Goal: Task Accomplishment & Management: Manage account settings

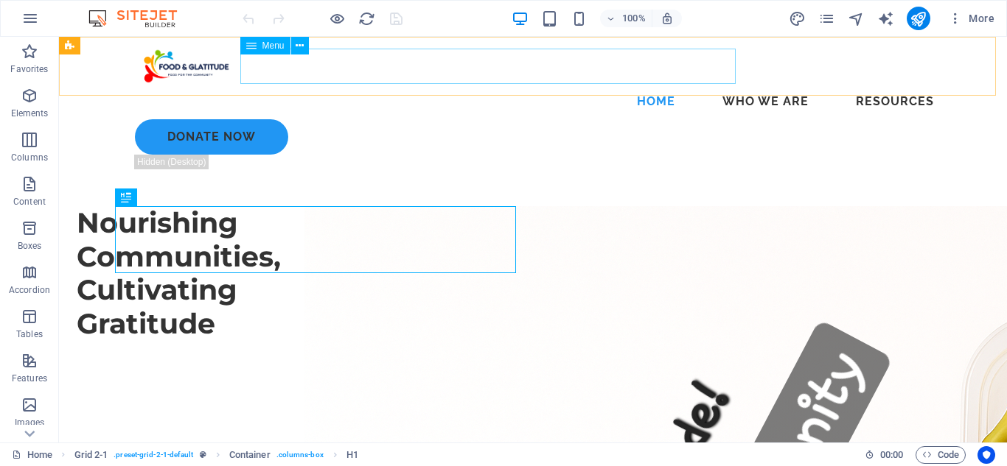
click at [389, 84] on nav "Home Who We Are Resources" at bounding box center [532, 101] width 825 height 35
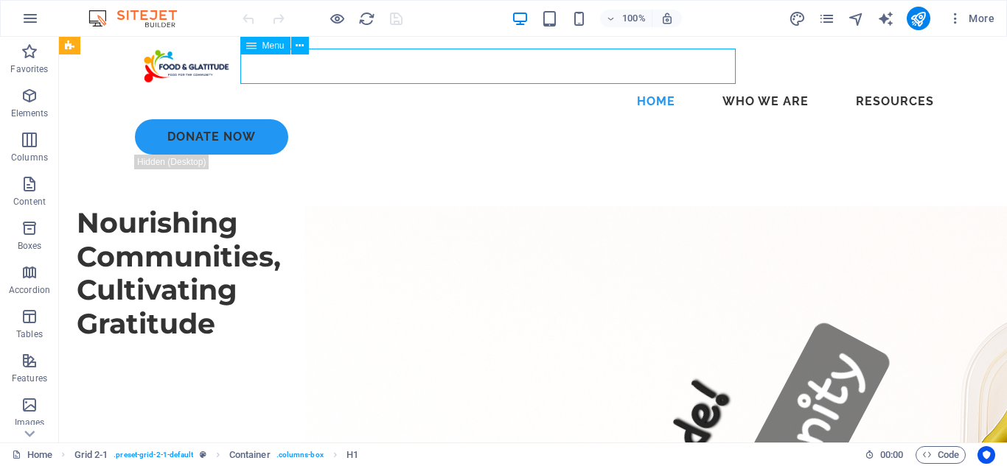
click at [389, 84] on nav "Home Who We Are Resources" at bounding box center [532, 101] width 825 height 35
select select "6"
select select
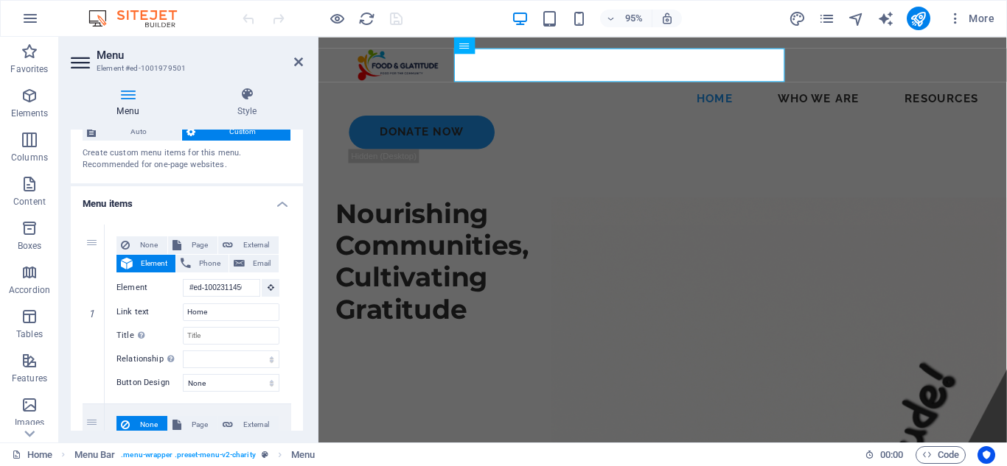
scroll to position [56, 0]
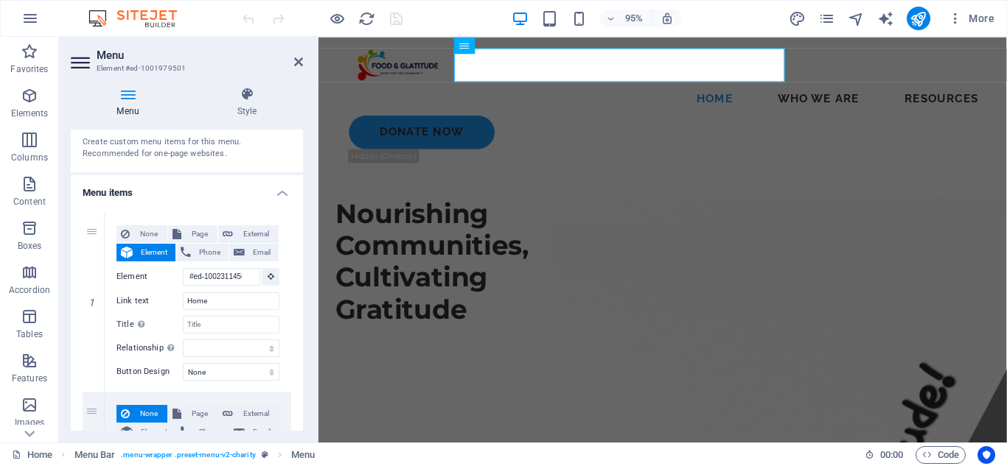
click at [301, 55] on h2 "Menu" at bounding box center [200, 55] width 206 height 13
click at [299, 60] on icon at bounding box center [298, 62] width 9 height 12
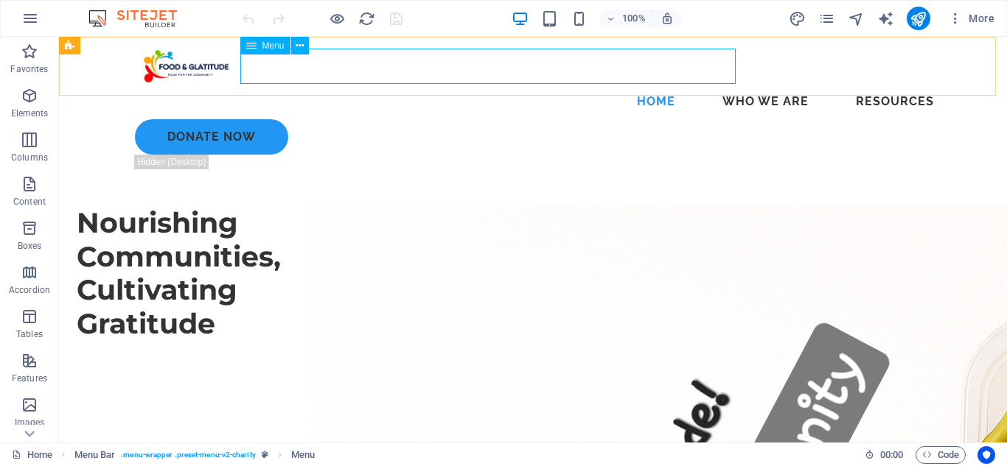
click at [342, 84] on nav "Home Who We Are Resources" at bounding box center [532, 101] width 825 height 35
select select "6"
select select
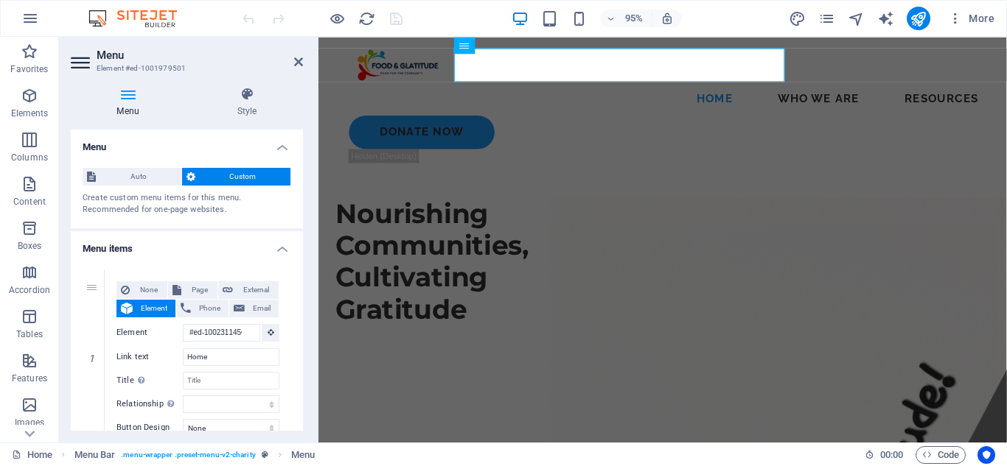
drag, startPoint x: 296, startPoint y: 210, endPoint x: 294, endPoint y: 228, distance: 17.8
click at [294, 228] on div "Auto Custom Create custom menu items for this menu. Recommended for one-page we…" at bounding box center [187, 192] width 232 height 72
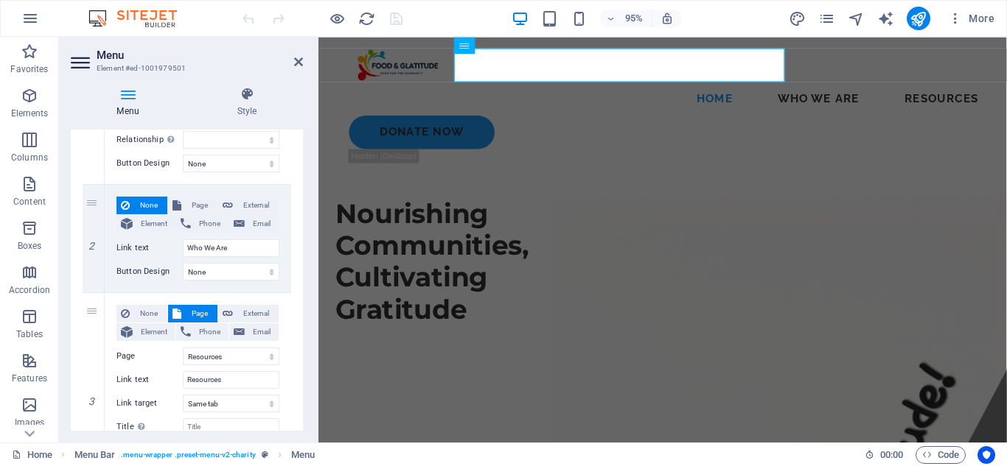
scroll to position [271, 0]
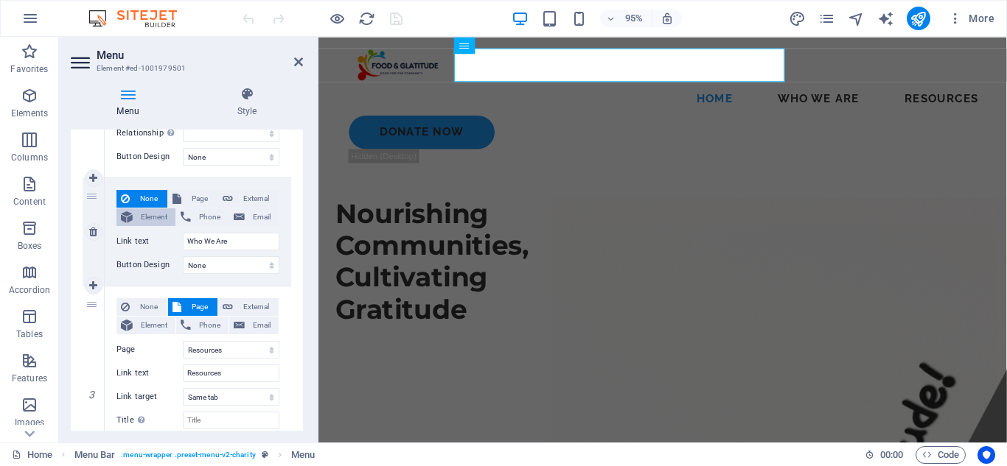
click at [147, 214] on span "Element" at bounding box center [154, 218] width 34 height 18
select select
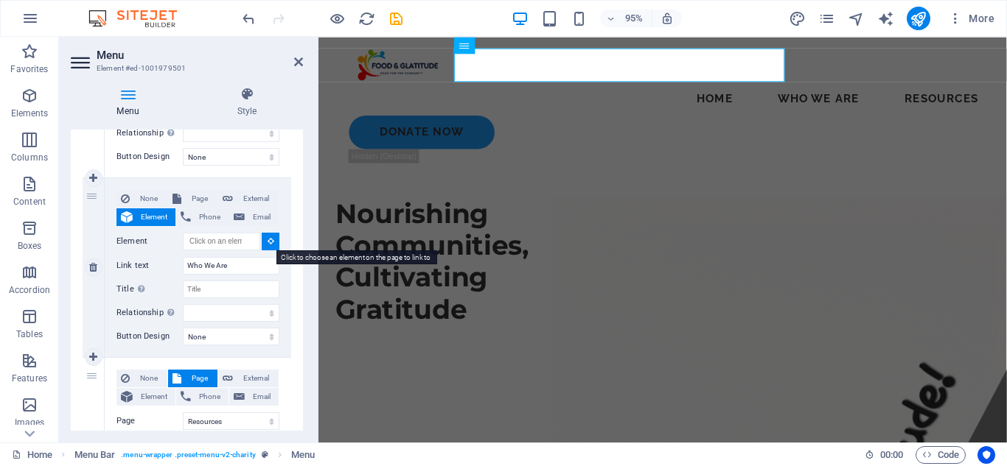
click at [268, 240] on icon at bounding box center [270, 240] width 7 height 7
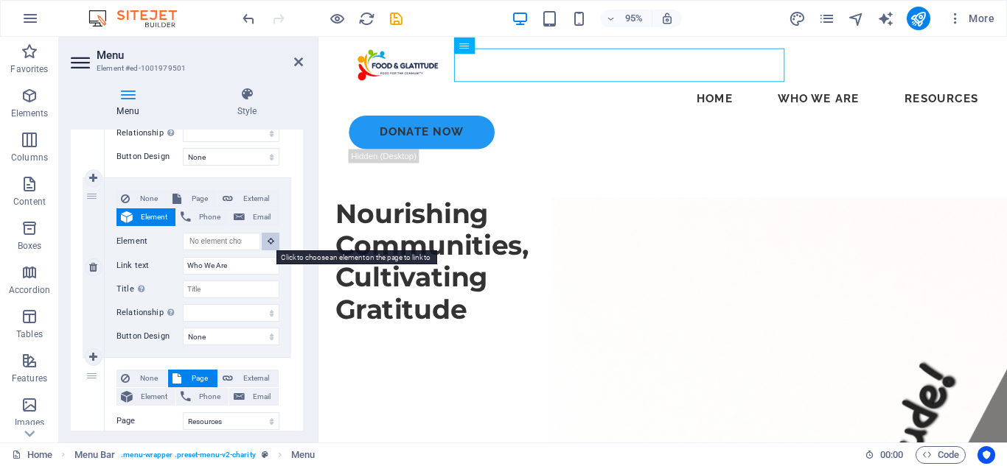
click at [268, 240] on icon at bounding box center [270, 240] width 7 height 7
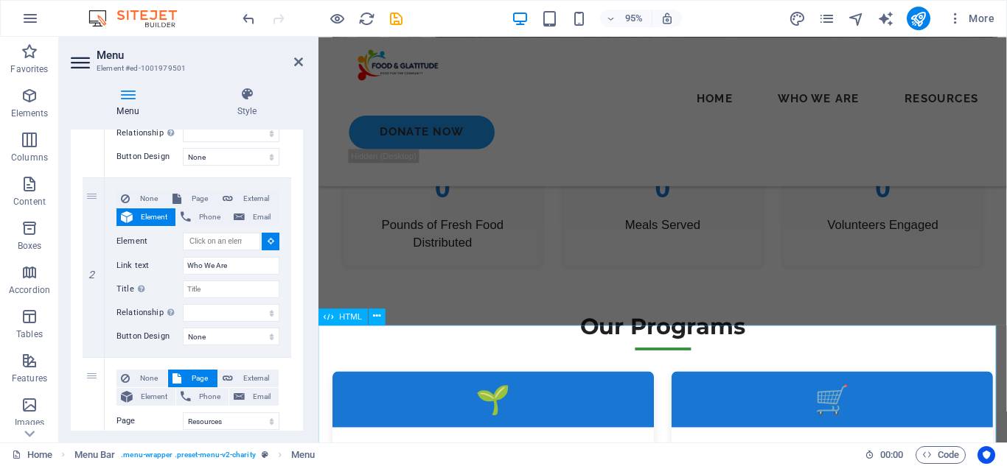
scroll to position [1385, 0]
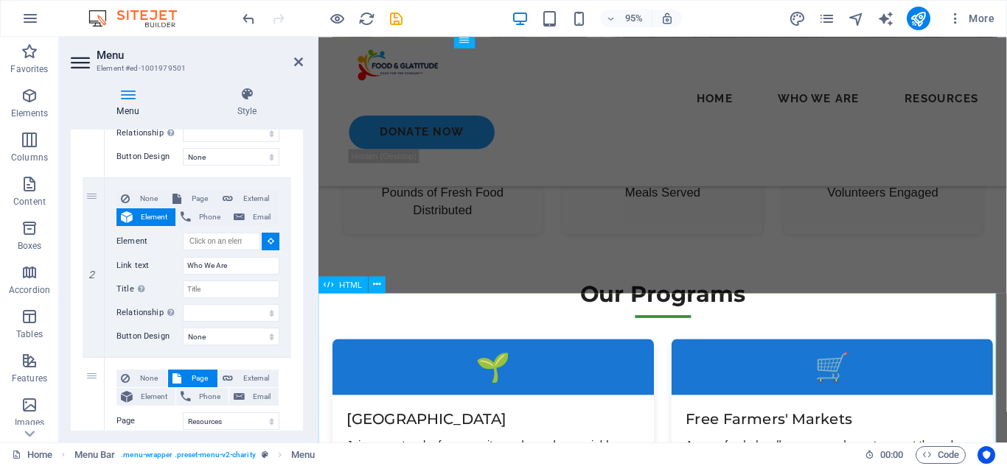
select select
type input "#ed-1010657029"
select select
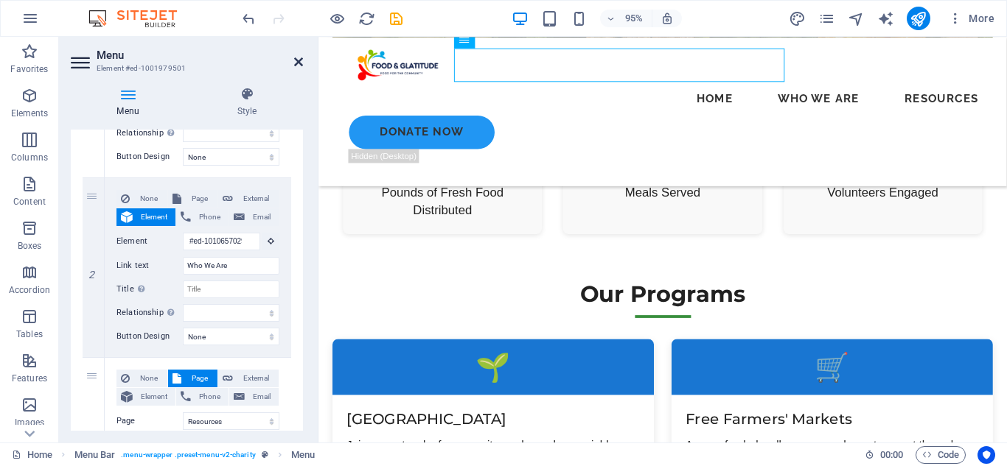
click at [295, 60] on icon at bounding box center [298, 62] width 9 height 12
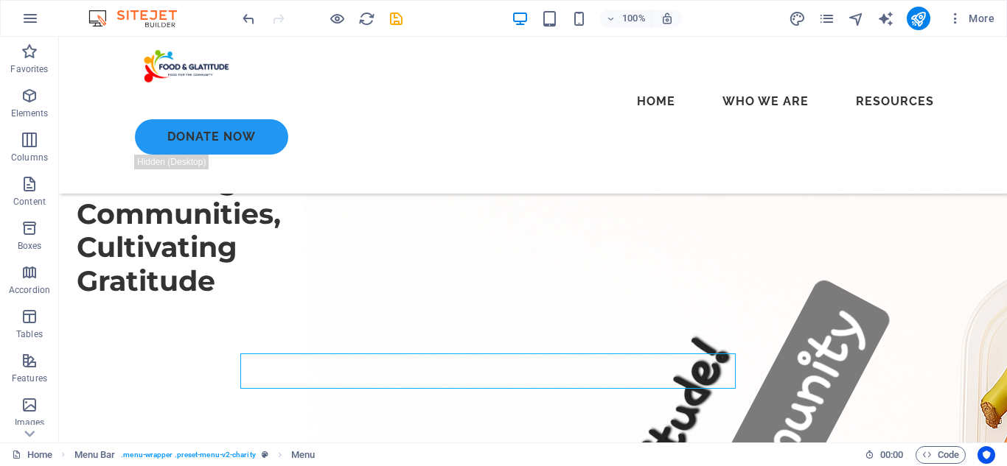
scroll to position [0, 0]
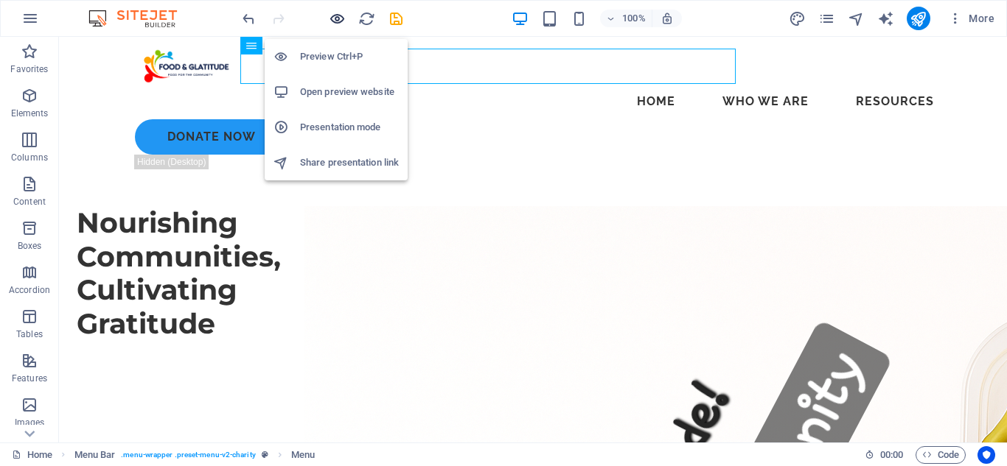
click at [337, 17] on icon "button" at bounding box center [337, 18] width 17 height 17
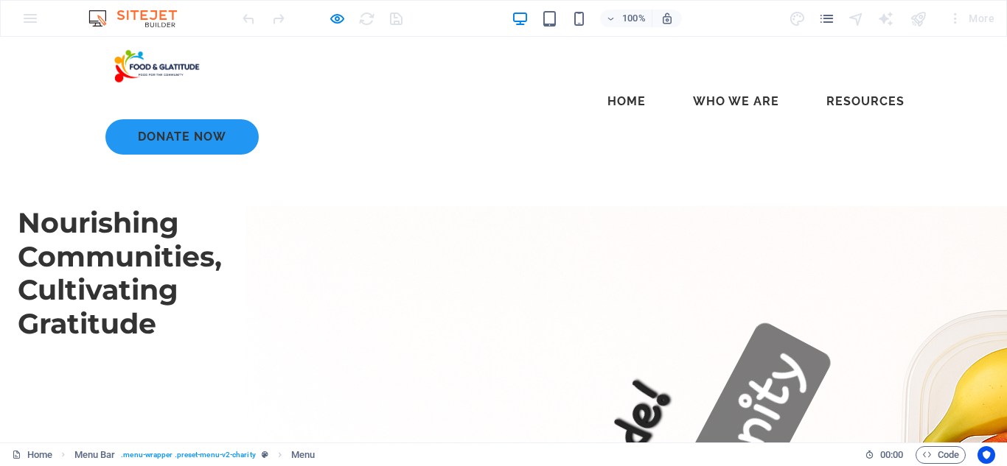
drag, startPoint x: 1006, startPoint y: 55, endPoint x: 1004, endPoint y: 66, distance: 11.2
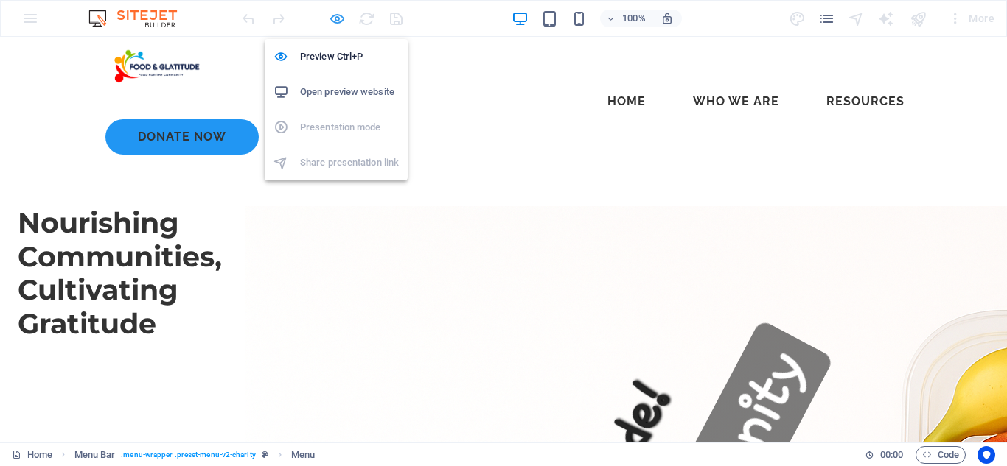
click at [332, 16] on icon "button" at bounding box center [337, 18] width 17 height 17
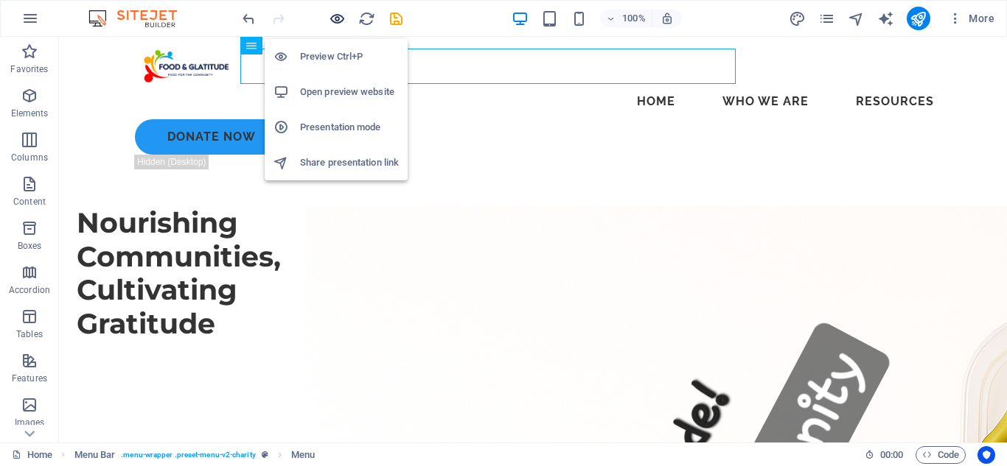
click at [332, 16] on icon "button" at bounding box center [337, 18] width 17 height 17
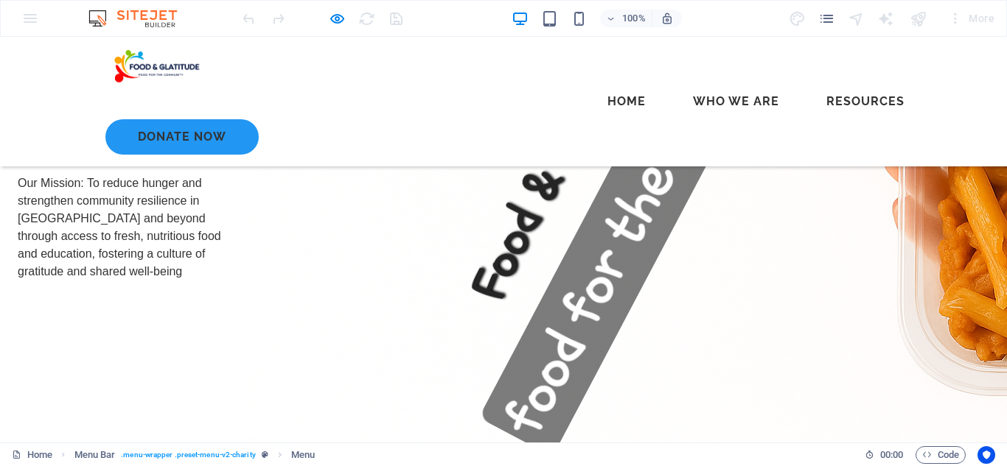
scroll to position [477, 0]
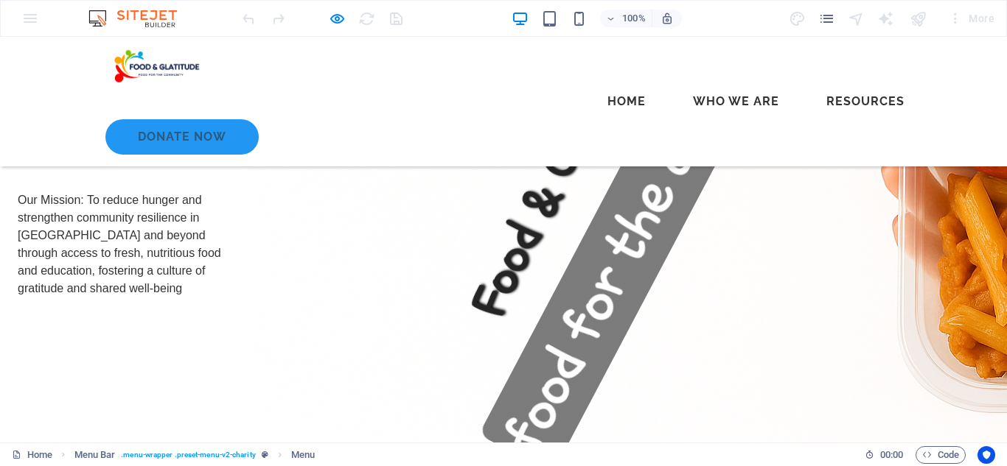
click at [259, 119] on link "Donate Now" at bounding box center [181, 136] width 153 height 35
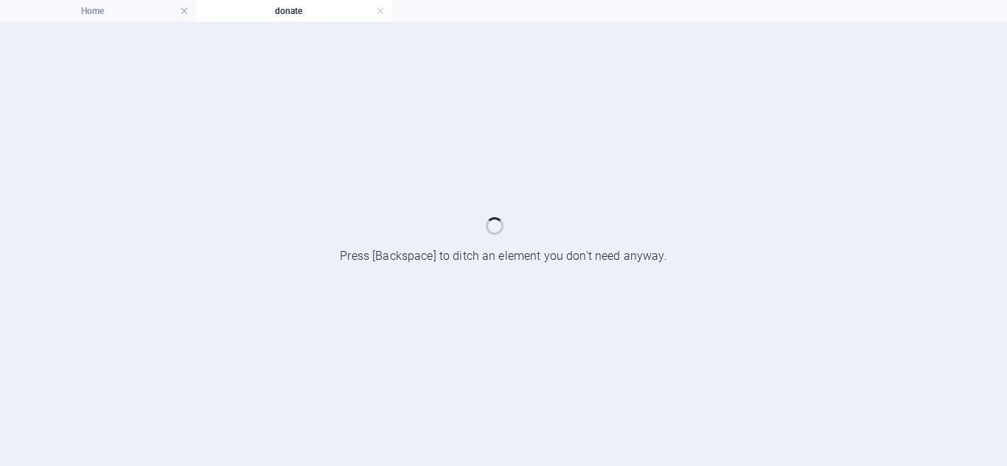
scroll to position [0, 0]
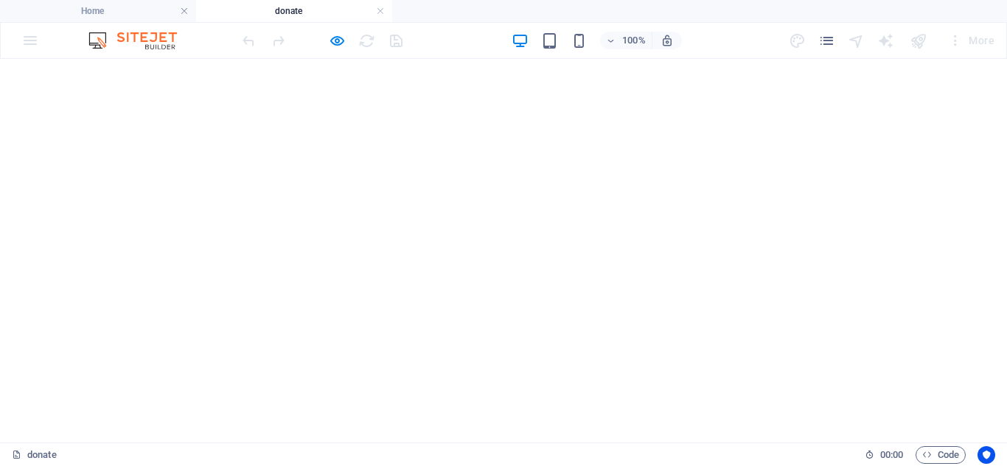
select select "Volunteer opportunities"
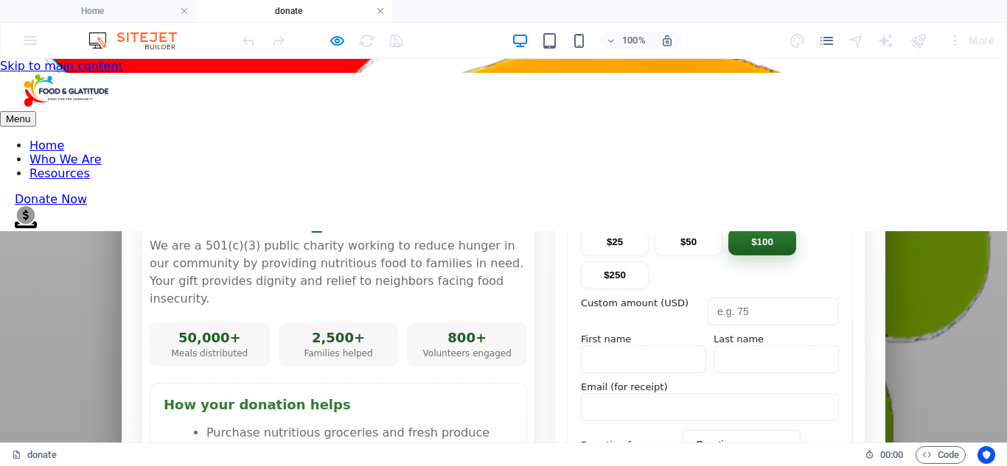
click at [382, 12] on link at bounding box center [380, 11] width 9 height 14
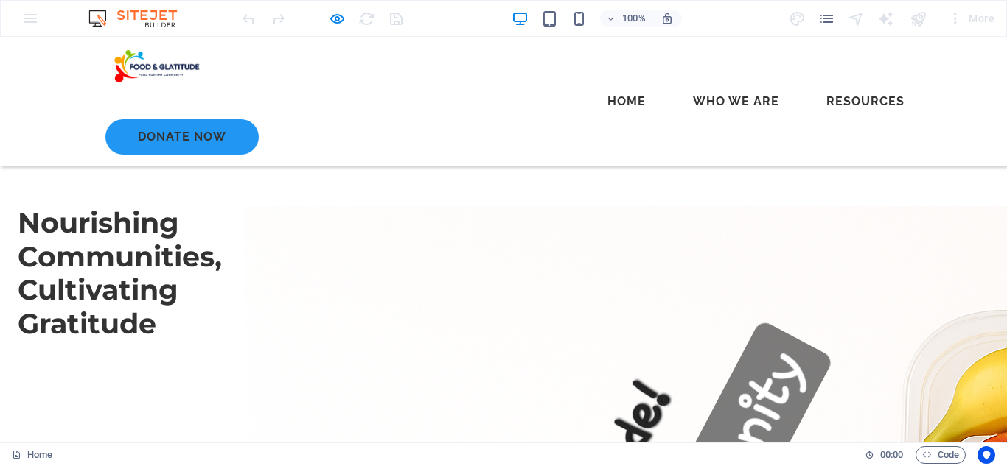
scroll to position [536, 0]
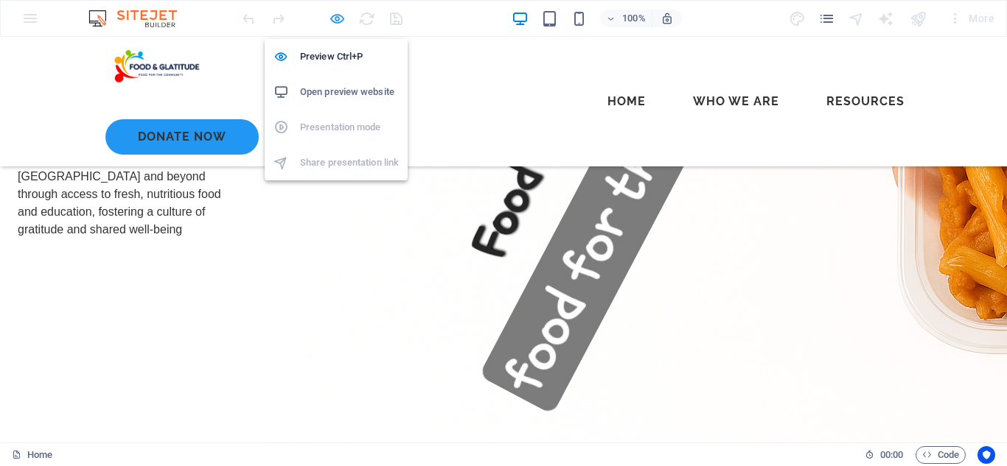
click at [336, 17] on icon "button" at bounding box center [337, 18] width 17 height 17
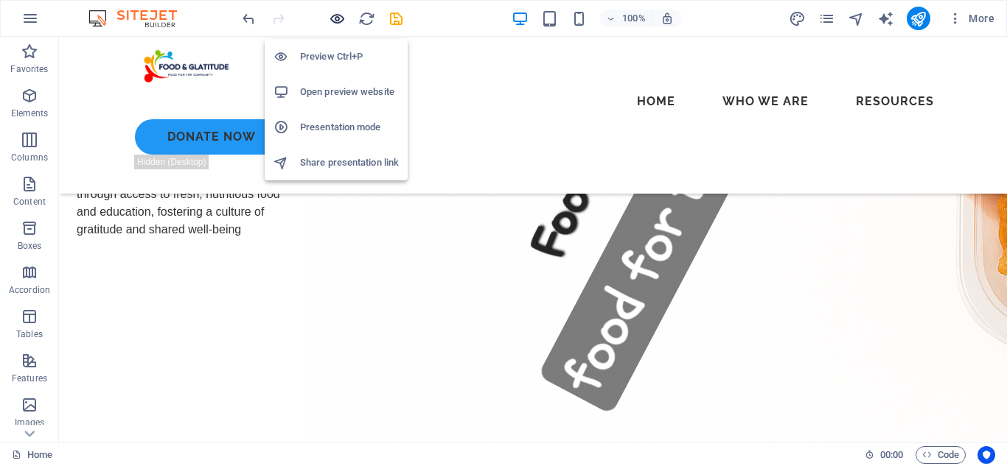
click at [336, 15] on icon "button" at bounding box center [337, 18] width 17 height 17
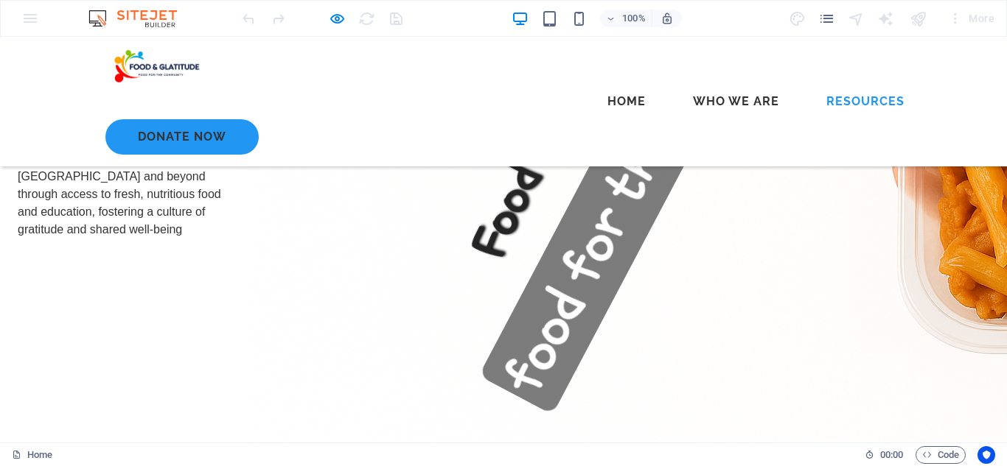
click at [814, 84] on link "Resources" at bounding box center [865, 101] width 102 height 35
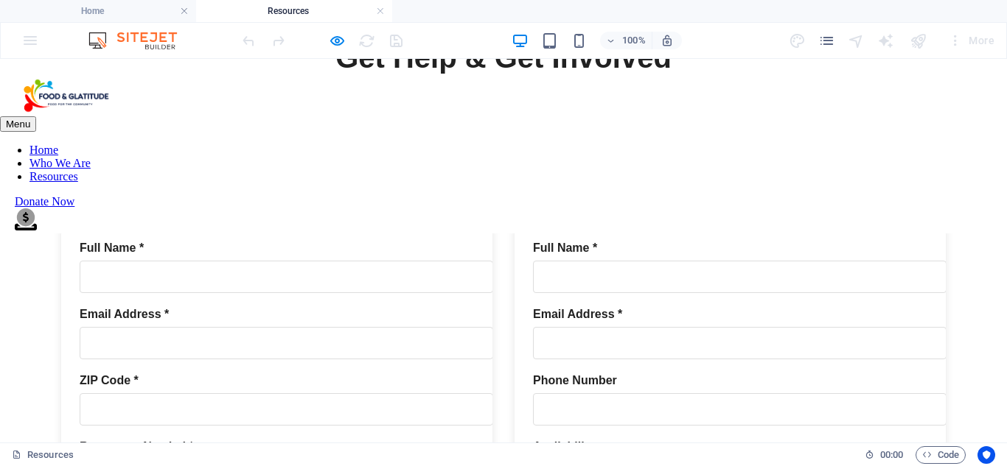
scroll to position [0, 0]
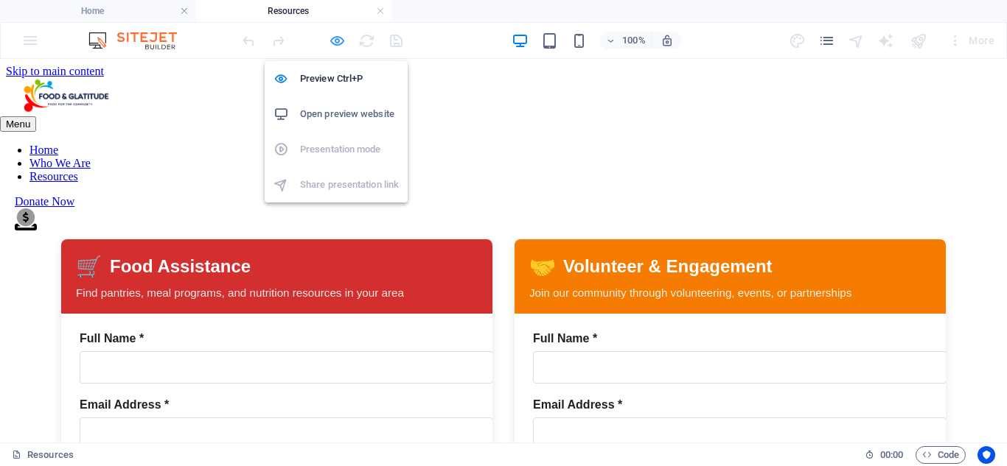
click at [333, 38] on icon "button" at bounding box center [337, 40] width 17 height 17
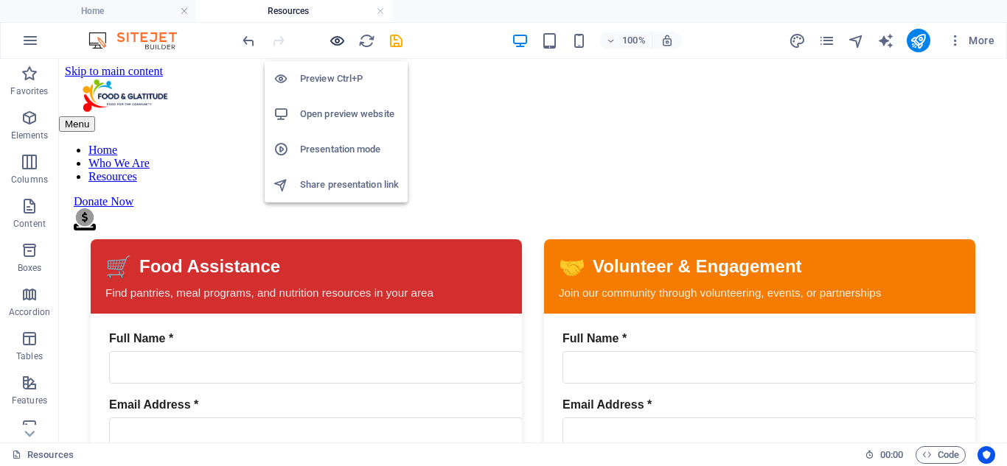
click at [338, 39] on icon "button" at bounding box center [337, 40] width 17 height 17
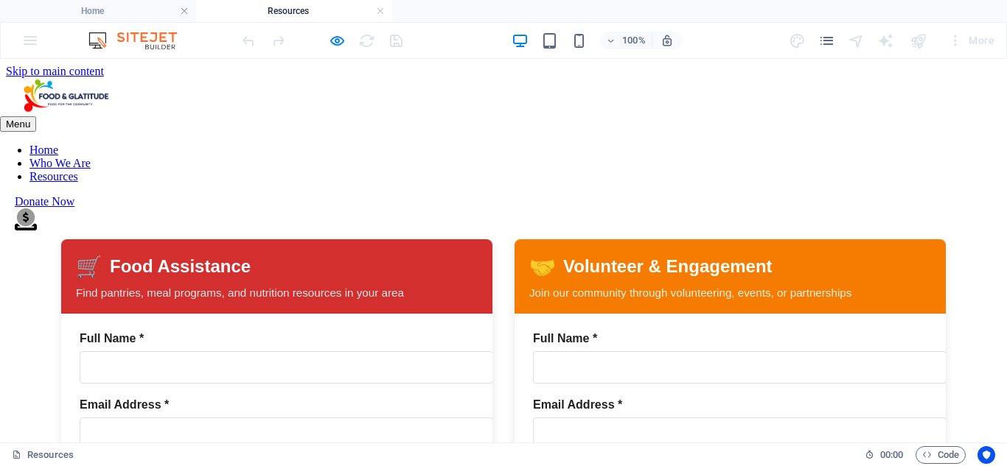
click at [91, 157] on link "Who We Are" at bounding box center [59, 163] width 61 height 13
click at [138, 9] on h4 "Home" at bounding box center [98, 11] width 196 height 16
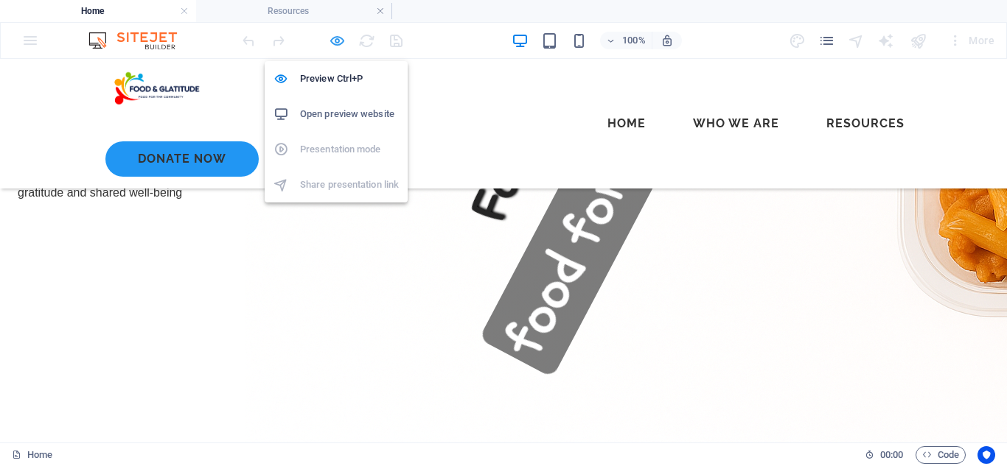
click at [335, 38] on icon "button" at bounding box center [337, 40] width 17 height 17
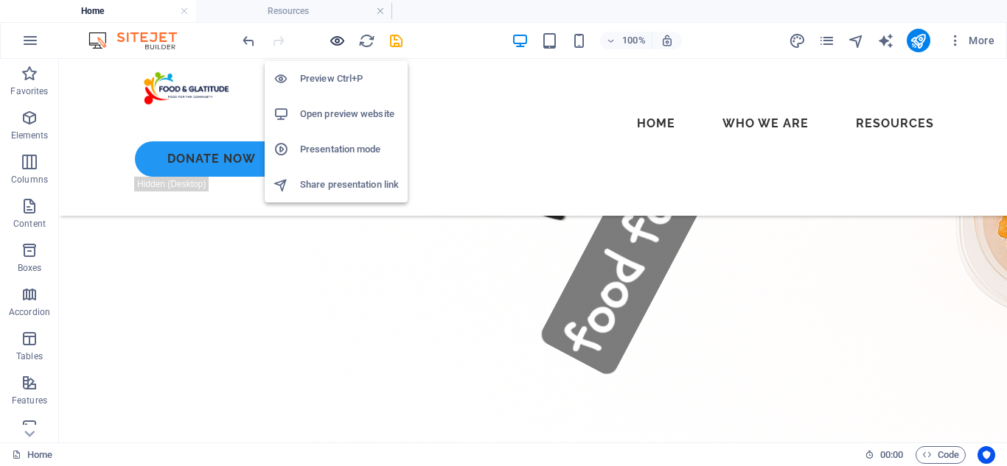
click at [329, 39] on icon "button" at bounding box center [337, 40] width 17 height 17
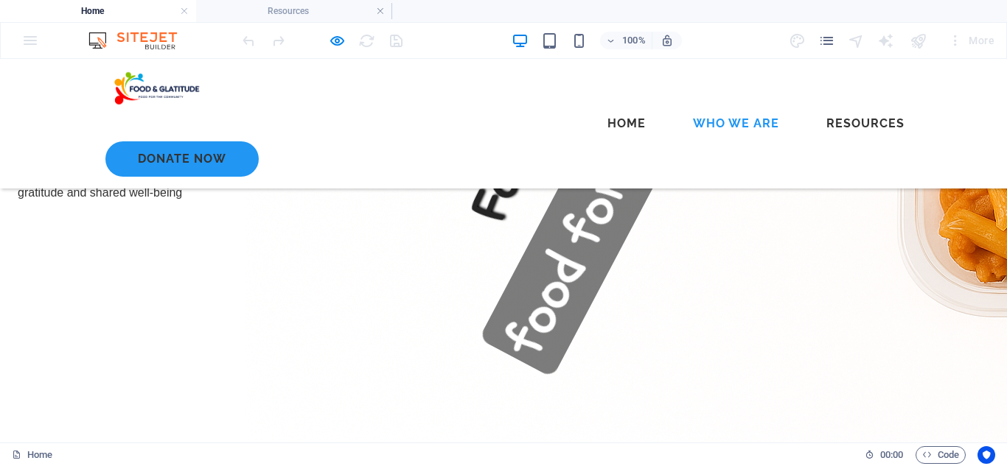
click at [681, 106] on link "Who We Are" at bounding box center [736, 123] width 110 height 35
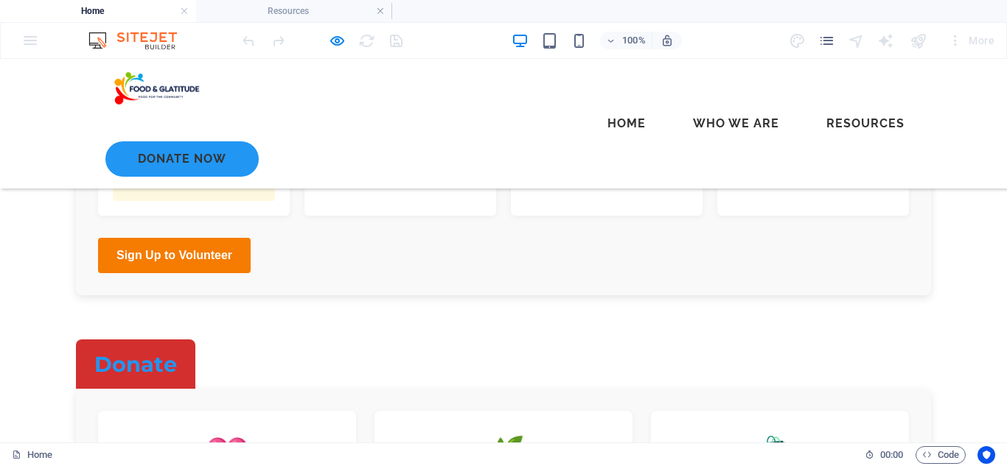
scroll to position [6244, 0]
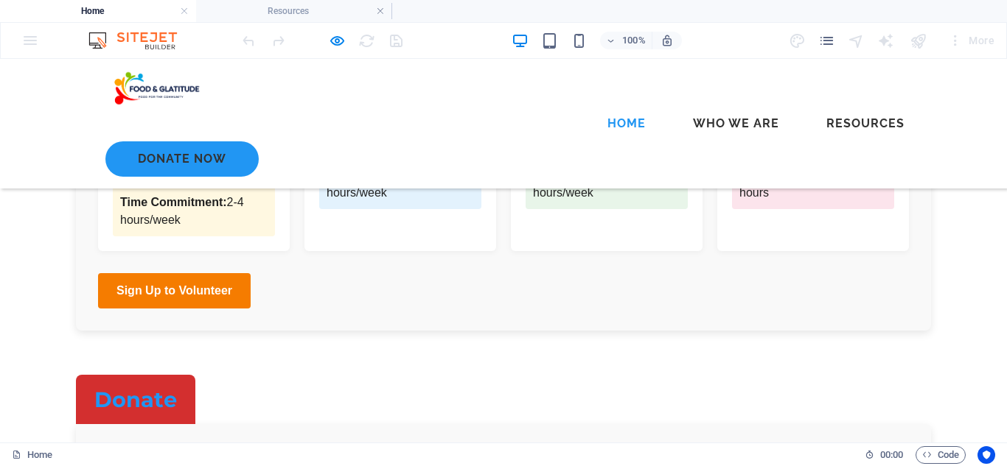
click at [595, 106] on link "Home" at bounding box center [626, 123] width 62 height 35
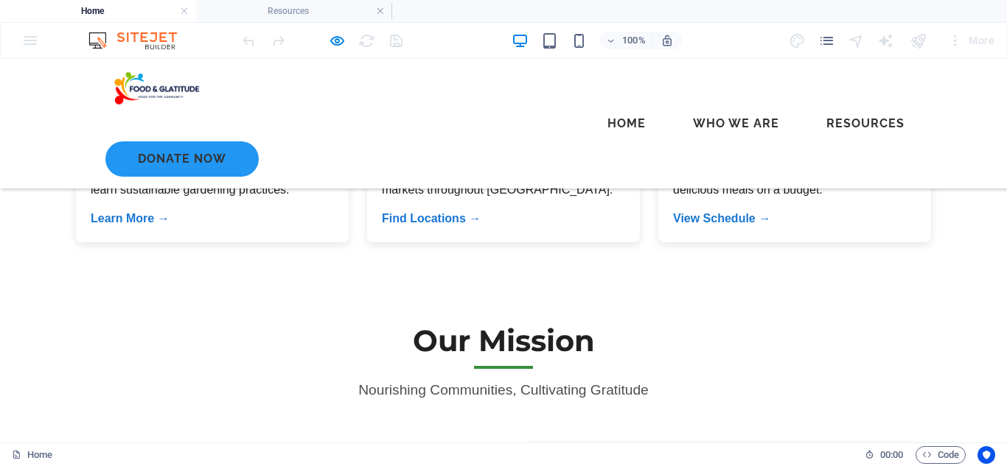
scroll to position [111, 0]
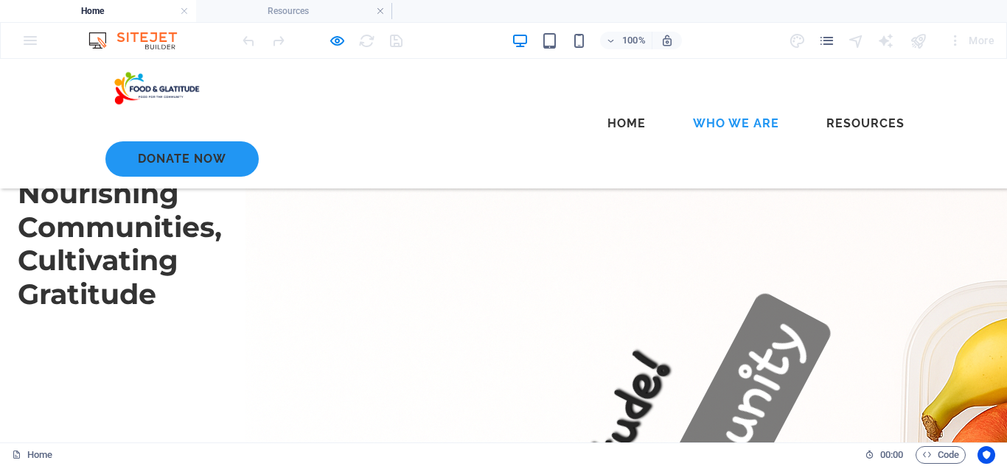
click at [681, 106] on link "Who We Are" at bounding box center [736, 123] width 110 height 35
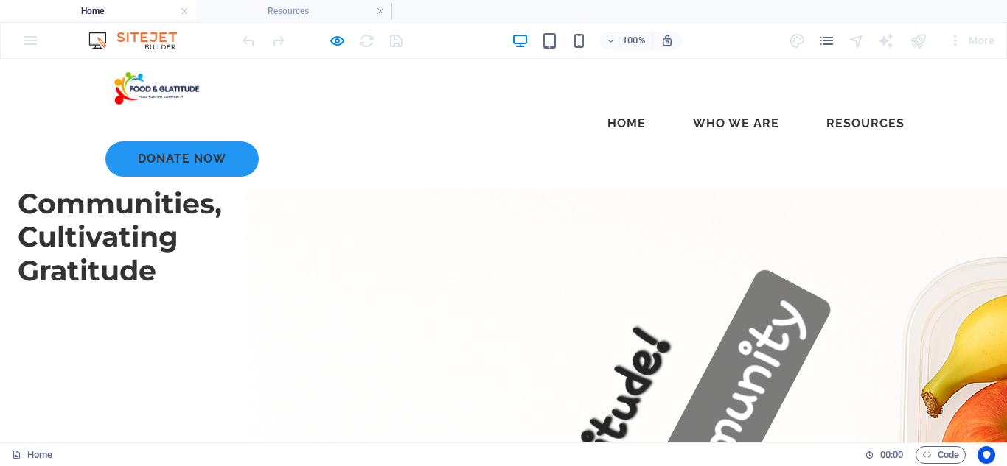
scroll to position [0, 0]
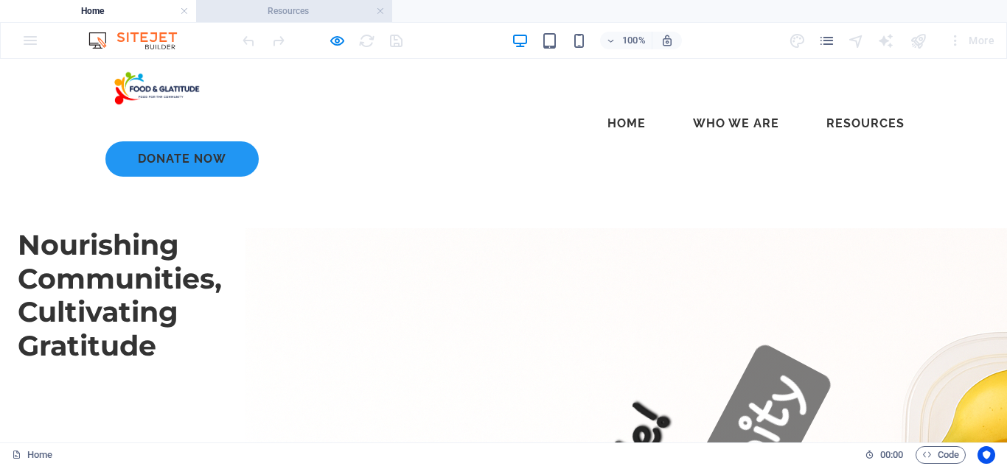
click at [284, 14] on h4 "Resources" at bounding box center [294, 11] width 196 height 16
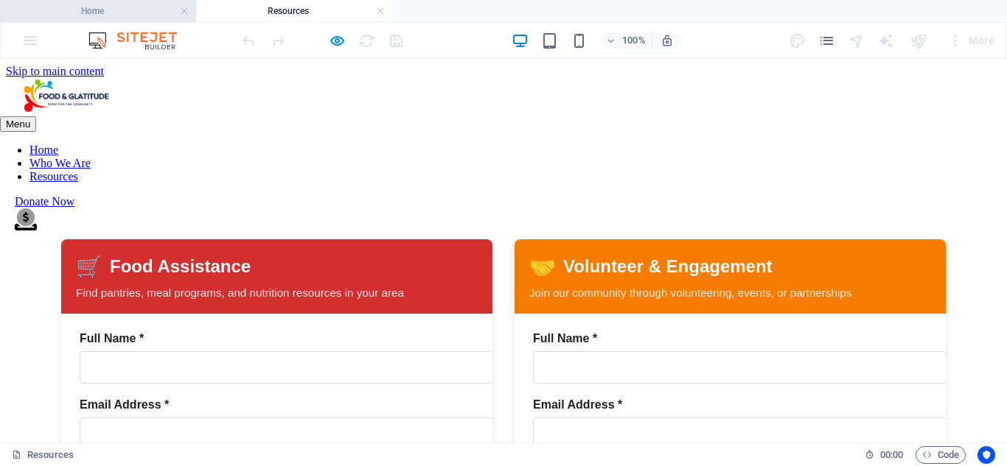
click at [148, 10] on h4 "Home" at bounding box center [98, 11] width 196 height 16
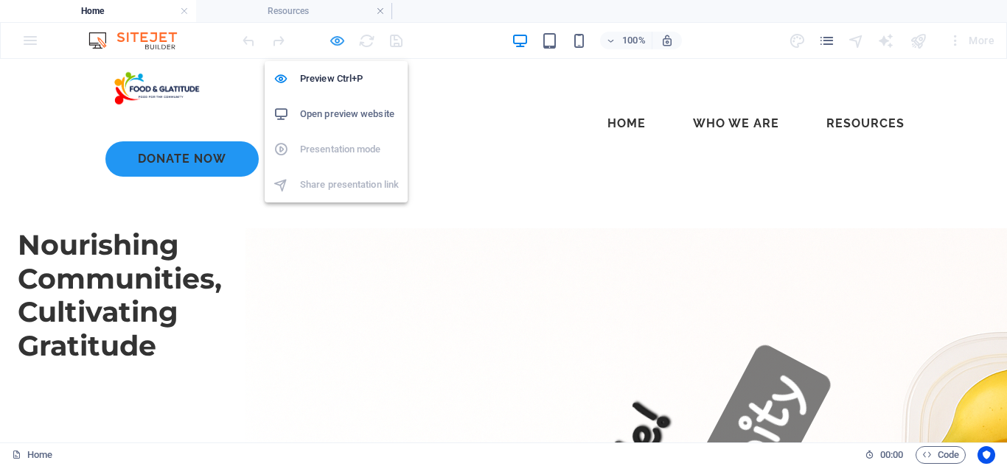
click at [336, 43] on icon "button" at bounding box center [337, 40] width 17 height 17
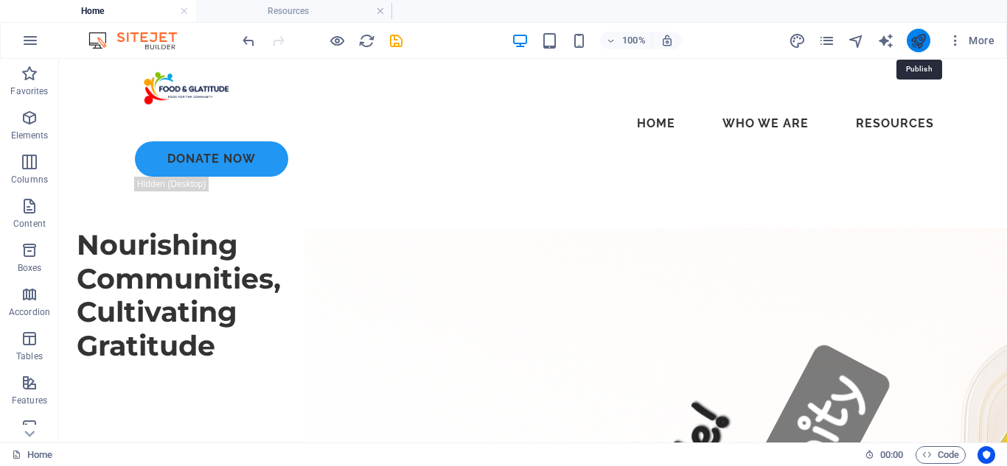
click at [918, 41] on icon "publish" at bounding box center [917, 40] width 17 height 17
